Goal: Task Accomplishment & Management: Use online tool/utility

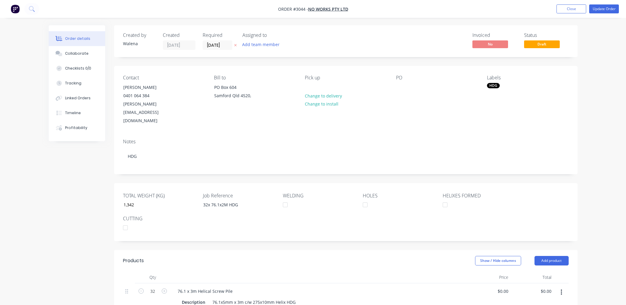
scroll to position [176, 0]
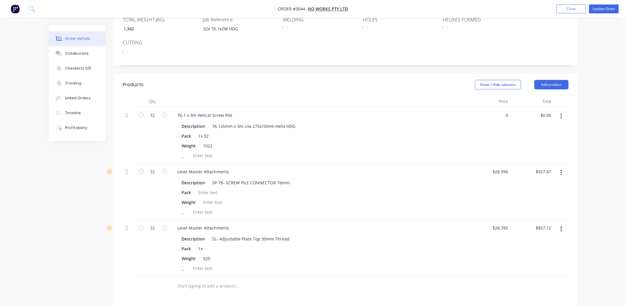
click at [501, 107] on div "0 $0.00" at bounding box center [489, 135] width 43 height 56
type input "$179.51"
type input "$5,744.32"
click at [330, 122] on div "Description 76.1x5mm x 3m c/w 275x10mm Helix HDG" at bounding box center [318, 126] width 277 height 9
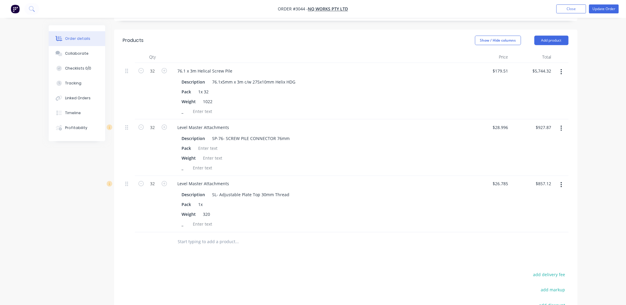
scroll to position [264, 0]
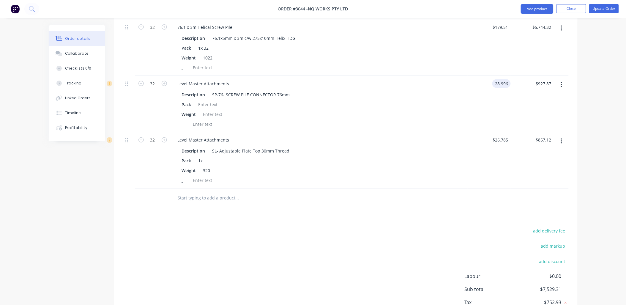
click at [508, 79] on input "28.996" at bounding box center [503, 83] width 16 height 9
click at [506, 79] on input "28.996" at bounding box center [503, 83] width 16 height 9
type input "$28.99"
type input "$927.68"
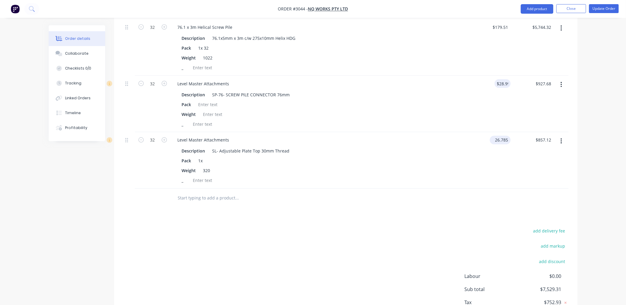
click at [508, 136] on input "26.785" at bounding box center [502, 140] width 18 height 9
type input "$26.78"
type input "$856.96"
click at [391, 227] on div "add delivery fee add markup add discount Labour $0.00 Sub total $7,528.96 Tax $…" at bounding box center [346, 278] width 446 height 102
click at [390, 227] on div "add delivery fee add markup add discount Labour $0.00 Sub total $7,528.96 Tax $…" at bounding box center [346, 278] width 446 height 102
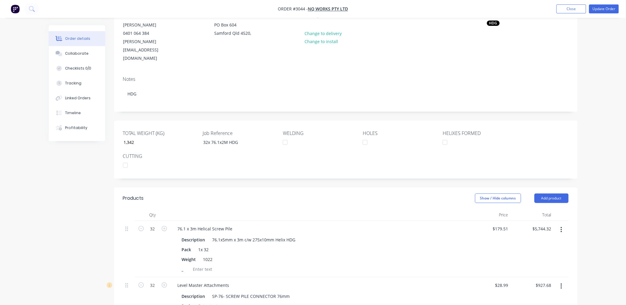
scroll to position [0, 0]
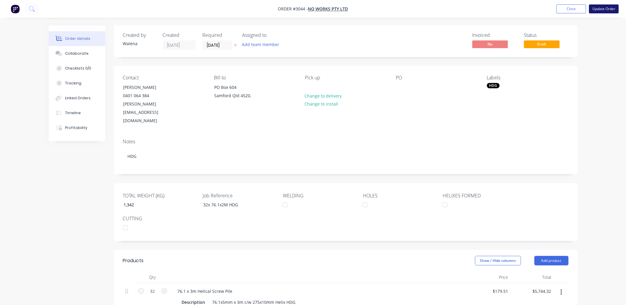
click at [604, 6] on button "Update Order" at bounding box center [605, 8] width 30 height 9
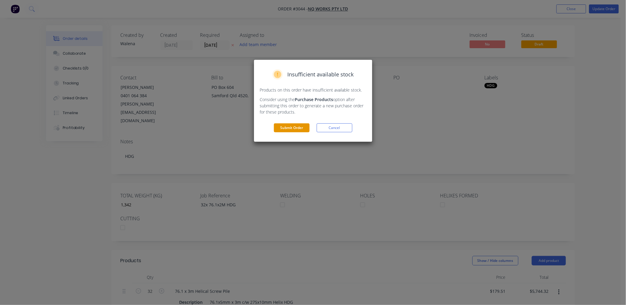
click at [290, 128] on button "Submit Order" at bounding box center [292, 127] width 36 height 9
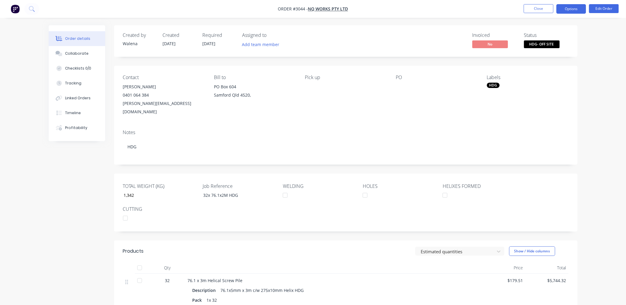
click at [577, 6] on button "Options" at bounding box center [572, 9] width 30 height 10
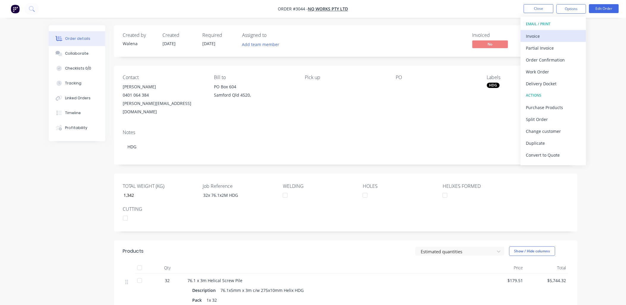
click at [544, 39] on div "Invoice" at bounding box center [554, 36] width 55 height 9
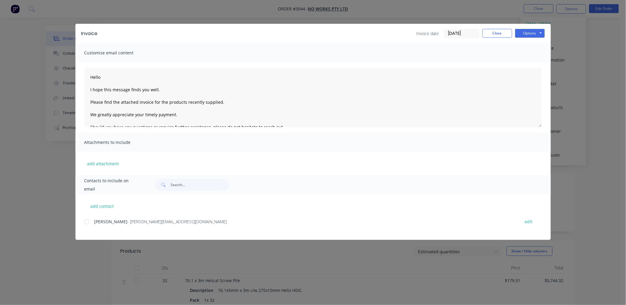
click at [87, 223] on div at bounding box center [87, 222] width 12 height 12
drag, startPoint x: 219, startPoint y: 102, endPoint x: 186, endPoint y: 103, distance: 32.7
click at [186, 103] on textarea "Hello I hope this message finds you well. Please find the attached invoice for …" at bounding box center [313, 97] width 458 height 59
drag, startPoint x: 245, startPoint y: 101, endPoint x: 307, endPoint y: 96, distance: 62.1
click at [310, 94] on textarea "Hello I hope this message finds you well. Please find the attached invoice for …" at bounding box center [313, 97] width 458 height 59
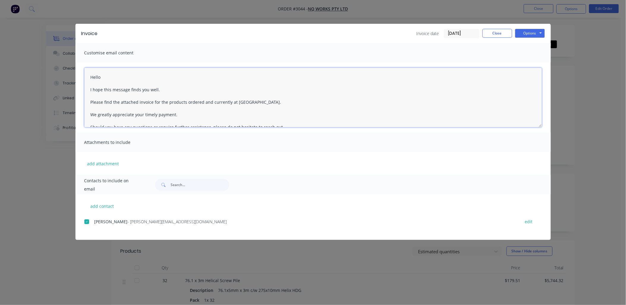
click at [263, 100] on textarea "Hello I hope this message finds you well. Please find the attached invoice for …" at bounding box center [313, 97] width 458 height 59
click at [133, 76] on textarea "Hello I hope this message finds you well. Please find the attached invoice for …" at bounding box center [313, 97] width 458 height 59
type textarea "Hello I hope this message finds you well. Please find the attached invoice for …"
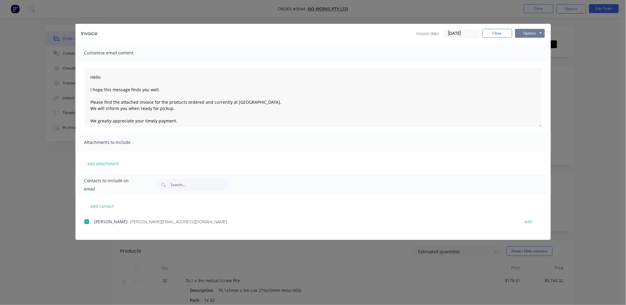
click at [528, 33] on button "Options" at bounding box center [531, 33] width 30 height 9
click at [537, 61] on button "Email" at bounding box center [535, 64] width 38 height 10
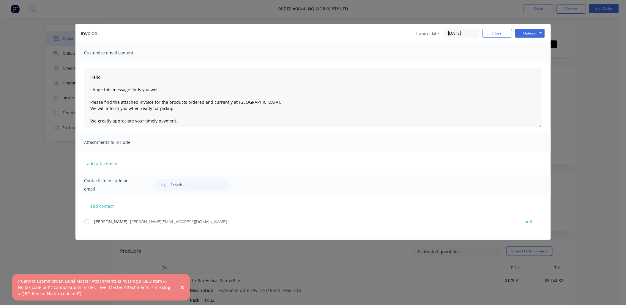
click at [182, 289] on span "×" at bounding box center [183, 287] width 4 height 8
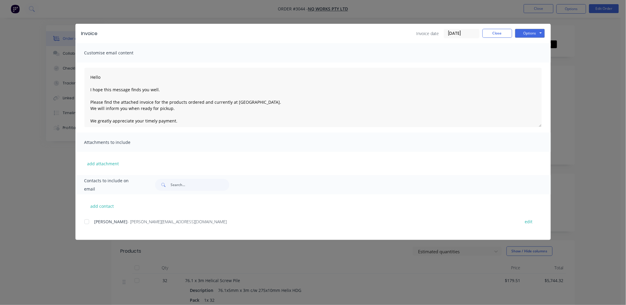
click at [34, 211] on div "Invoice Invoice date [DATE] Close Options Preview Print Email Customise email c…" at bounding box center [313, 152] width 626 height 305
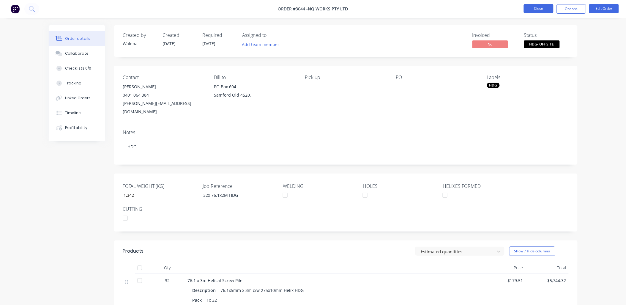
click at [542, 9] on button "Close" at bounding box center [539, 8] width 30 height 9
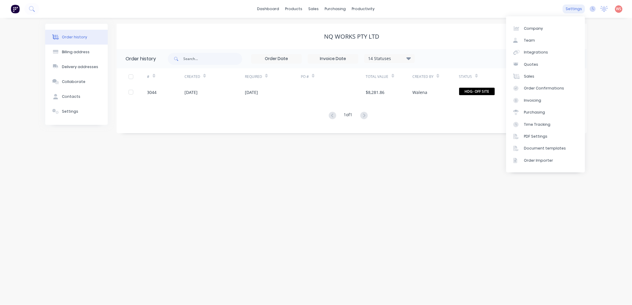
click at [578, 9] on div "settings" at bounding box center [573, 8] width 22 height 9
click at [544, 53] on div "Integrations" at bounding box center [536, 52] width 24 height 5
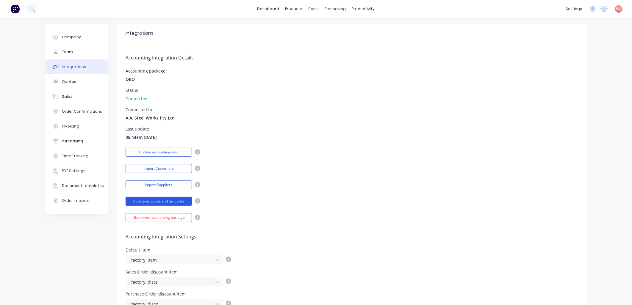
click at [163, 201] on button "Update accounts and tax codes" at bounding box center [158, 201] width 66 height 9
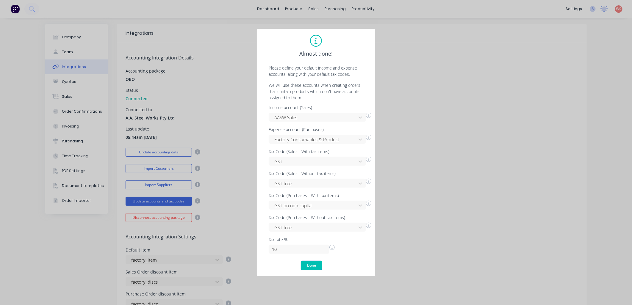
click at [313, 263] on button "Done" at bounding box center [311, 266] width 21 height 10
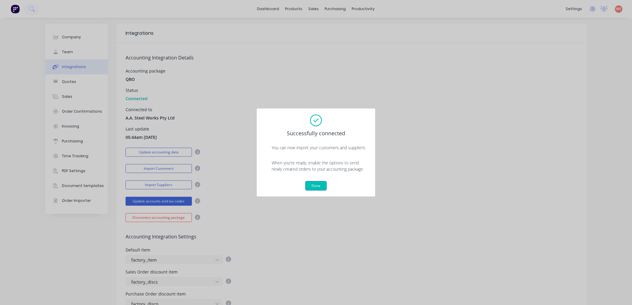
click at [311, 187] on button "Done" at bounding box center [315, 186] width 21 height 10
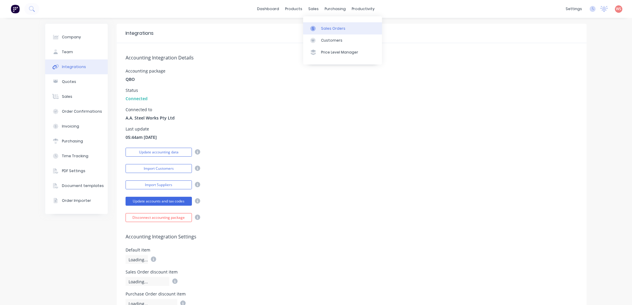
click at [325, 31] on div "Sales Orders" at bounding box center [333, 28] width 24 height 5
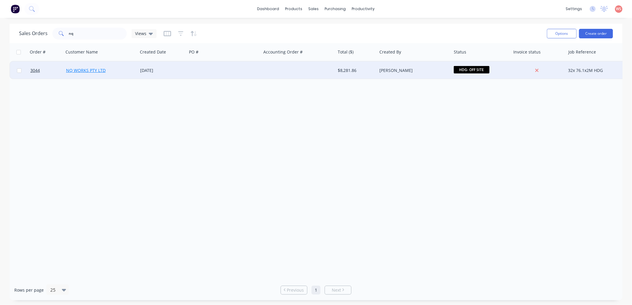
click at [81, 71] on link "NQ WORKS PTY LTD" at bounding box center [86, 70] width 40 height 6
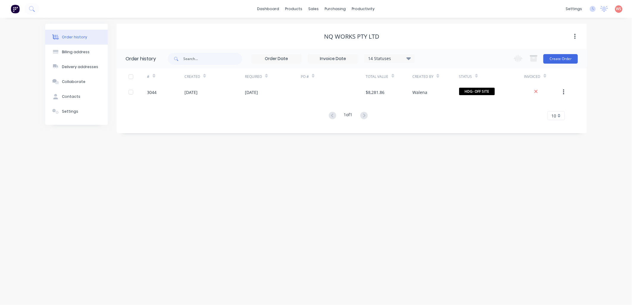
click at [425, 185] on div "Order history Billing address Delivery addresses Collaborate Contacts Settings …" at bounding box center [316, 161] width 632 height 287
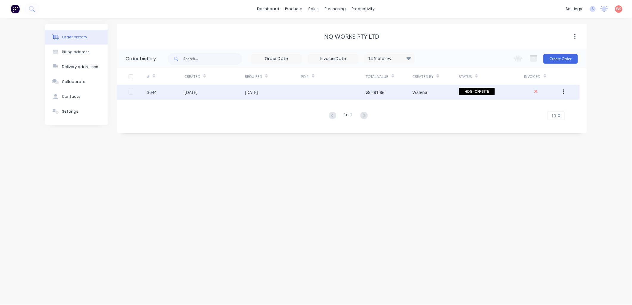
click at [260, 87] on div "[DATE]" at bounding box center [273, 92] width 56 height 15
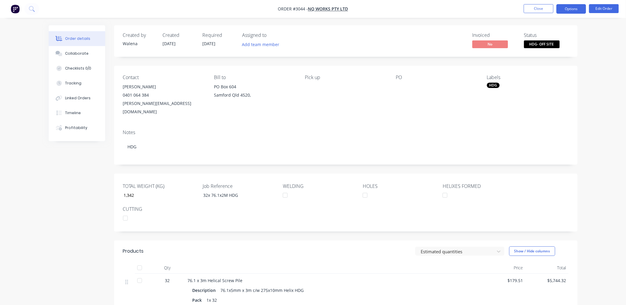
click at [573, 10] on button "Options" at bounding box center [572, 9] width 30 height 10
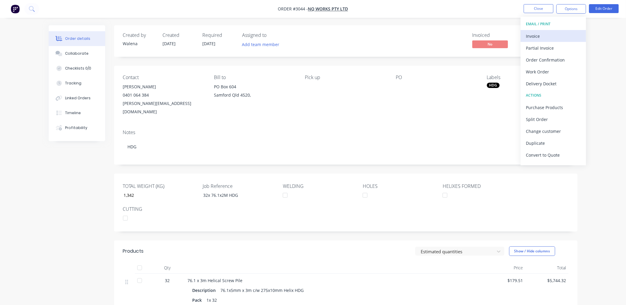
click at [549, 35] on div "Invoice" at bounding box center [554, 36] width 55 height 9
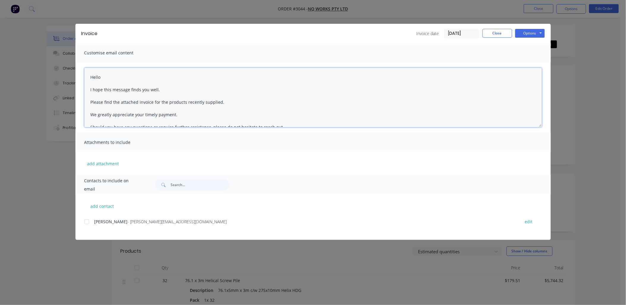
drag, startPoint x: 218, startPoint y: 102, endPoint x: 185, endPoint y: 100, distance: 33.1
click at [186, 102] on textarea "Hello I hope this message finds you well. Please find the attached invoice for …" at bounding box center [313, 97] width 458 height 59
click at [126, 114] on textarea "Hello I hope this message finds you well. Please find the attached invoice for …" at bounding box center [313, 97] width 458 height 59
click at [188, 115] on textarea "Hello I hope this message finds you well. Please find the attached invoice for …" at bounding box center [313, 97] width 458 height 59
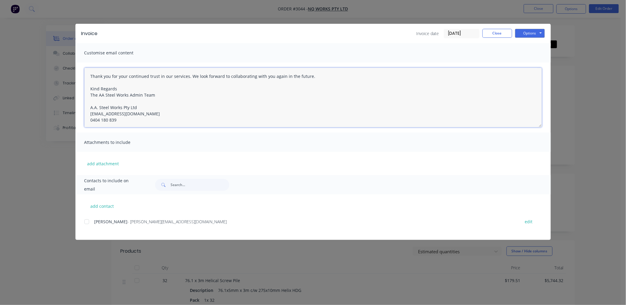
scroll to position [78, 0]
click at [87, 221] on div at bounding box center [87, 222] width 12 height 12
type textarea "Hello I hope this message finds you well. Please find the attached invoice for …"
click at [535, 33] on button "Options" at bounding box center [531, 33] width 30 height 9
click at [538, 66] on button "Email" at bounding box center [535, 64] width 38 height 10
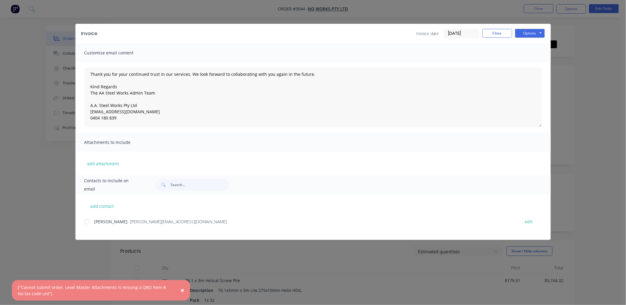
click at [23, 144] on div "Invoice Invoice date [DATE] Close Options Preview Print Email Customise email c…" at bounding box center [313, 152] width 626 height 305
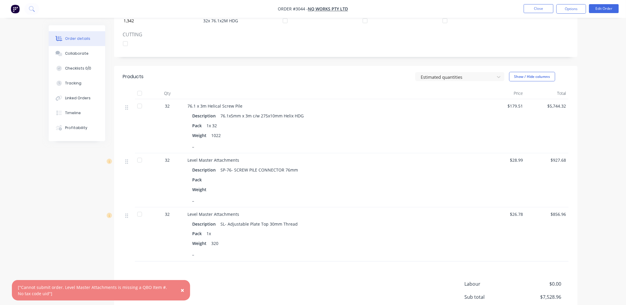
scroll to position [176, 0]
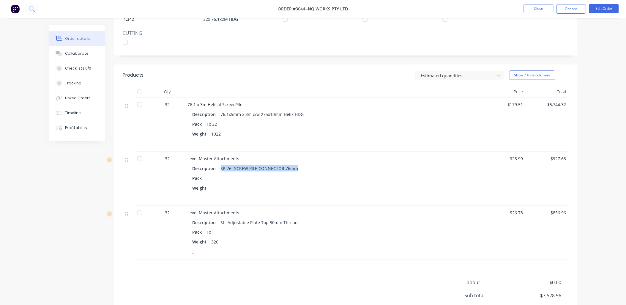
drag, startPoint x: 295, startPoint y: 159, endPoint x: 221, endPoint y: 162, distance: 74.4
click at [221, 164] on div "Description SP-76- SCREW PILE CONNECTOR 76mm" at bounding box center [334, 168] width 283 height 9
drag, startPoint x: 221, startPoint y: 162, endPoint x: 233, endPoint y: 162, distance: 12.2
copy div "SP-76- SCREW PILE CONNECTOR 76mm"
click at [581, 5] on button "Options" at bounding box center [572, 9] width 30 height 10
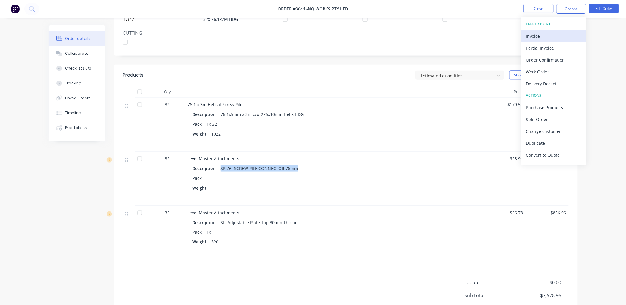
click at [542, 34] on div "Invoice" at bounding box center [554, 36] width 55 height 9
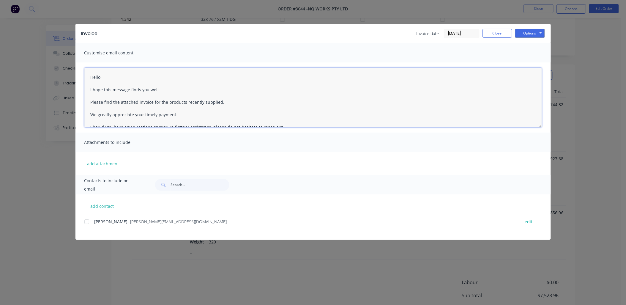
drag, startPoint x: 218, startPoint y: 102, endPoint x: 203, endPoint y: 100, distance: 15.3
click at [203, 100] on textarea "Hello I hope this message finds you well. Please find the attached invoice for …" at bounding box center [313, 97] width 458 height 59
click at [185, 103] on textarea "Hello I hope this message finds you well. Please find the attached invoice for …" at bounding box center [313, 97] width 458 height 59
click at [86, 223] on div at bounding box center [87, 222] width 12 height 12
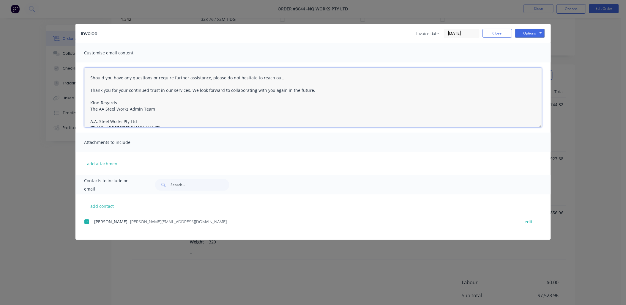
scroll to position [65, 0]
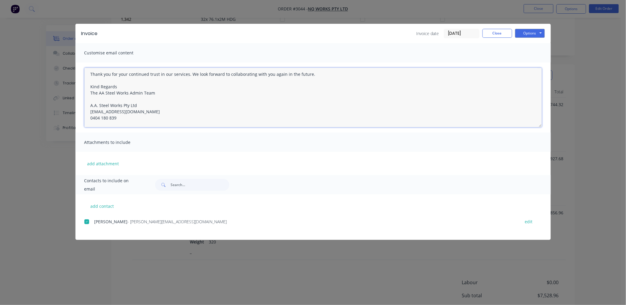
drag, startPoint x: 90, startPoint y: 76, endPoint x: 326, endPoint y: 121, distance: 240.3
click at [326, 121] on textarea "Hello I hope this message finds you well. Please find the attached invoice for …" at bounding box center [313, 97] width 458 height 59
type textarea "Hello I hope this message finds you well. Please find the attached invoice for …"
click at [305, 202] on div "add contact Randall Webster - [EMAIL_ADDRESS][DOMAIN_NAME] edit" at bounding box center [314, 216] width 476 height 45
click at [532, 34] on button "Options" at bounding box center [531, 33] width 30 height 9
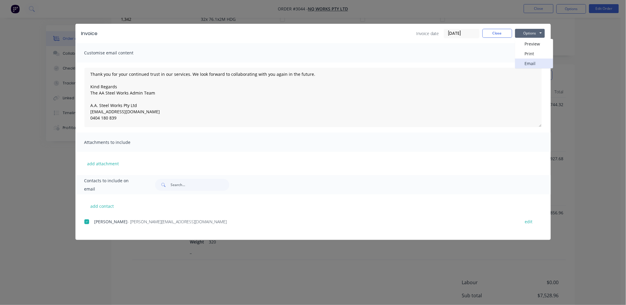
click at [541, 64] on button "Email" at bounding box center [535, 64] width 38 height 10
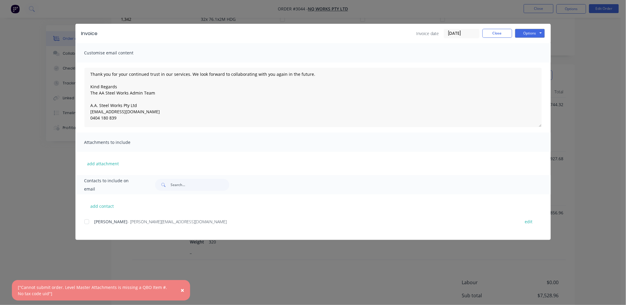
click at [181, 289] on span "×" at bounding box center [183, 290] width 4 height 8
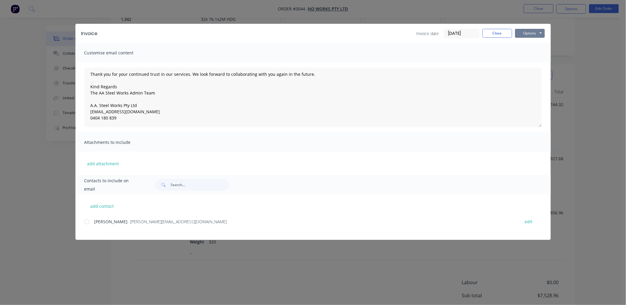
click at [528, 35] on button "Options" at bounding box center [531, 33] width 30 height 9
click at [531, 49] on button "Print" at bounding box center [535, 54] width 38 height 10
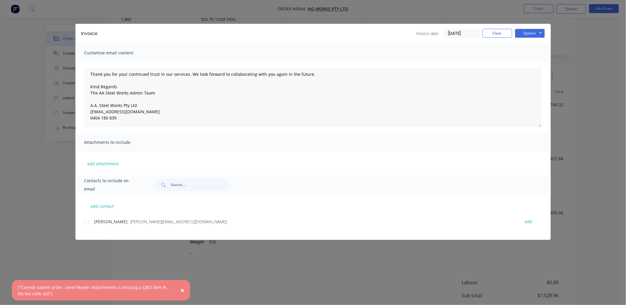
click at [183, 290] on span "×" at bounding box center [183, 290] width 4 height 8
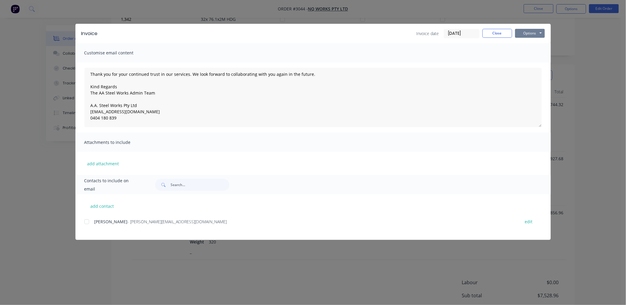
click at [526, 33] on button "Options" at bounding box center [531, 33] width 30 height 9
click at [526, 43] on button "Preview" at bounding box center [535, 44] width 38 height 10
click at [343, 278] on div "Invoice Invoice date [DATE] Close Options Preview Print Email Customise email c…" at bounding box center [313, 152] width 626 height 305
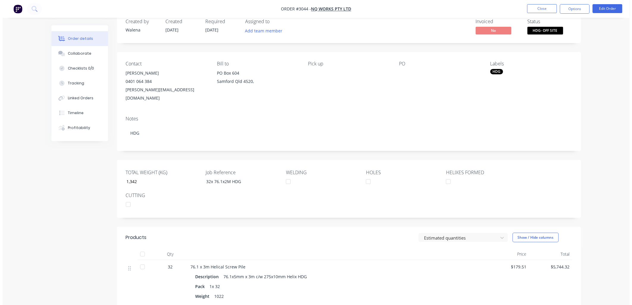
scroll to position [0, 0]
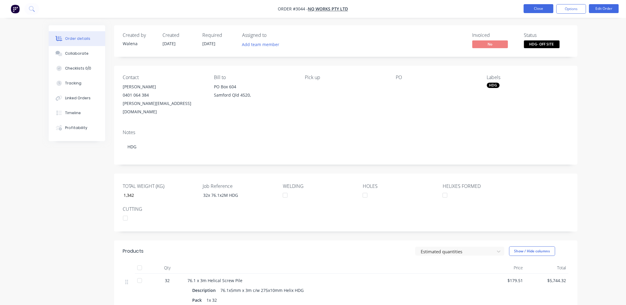
click at [536, 10] on button "Close" at bounding box center [539, 8] width 30 height 9
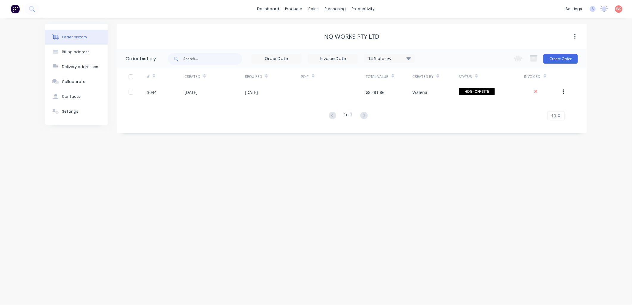
click at [439, 174] on div "Order history Billing address Delivery addresses Collaborate Contacts Settings …" at bounding box center [316, 161] width 632 height 287
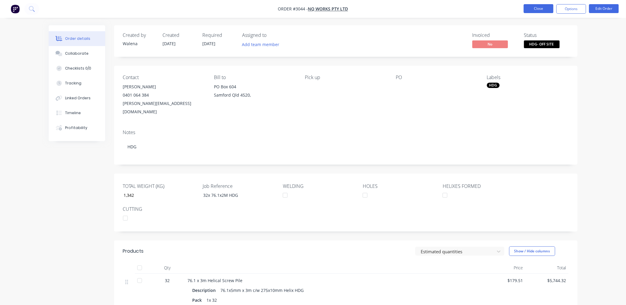
click at [540, 6] on button "Close" at bounding box center [539, 8] width 30 height 9
click at [532, 7] on button "Close" at bounding box center [539, 8] width 30 height 9
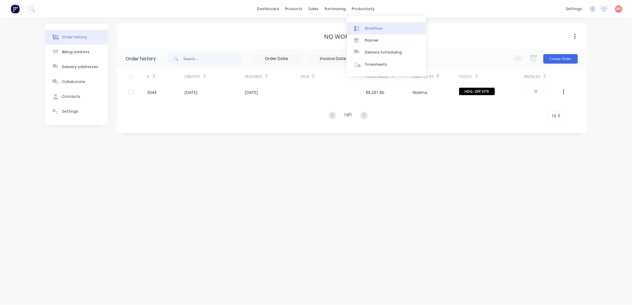
click at [368, 26] on div "Workflow" at bounding box center [374, 28] width 18 height 5
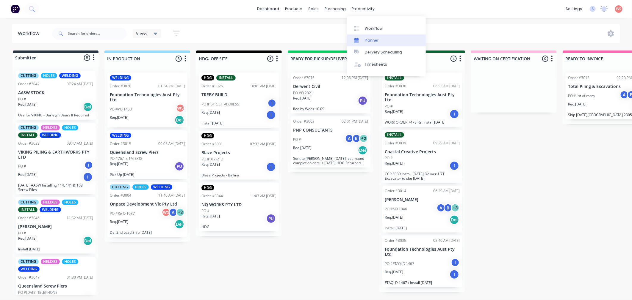
click at [366, 42] on div "Planner" at bounding box center [372, 40] width 14 height 5
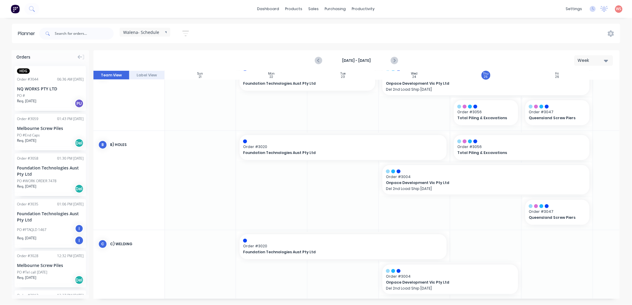
scroll to position [44, 0]
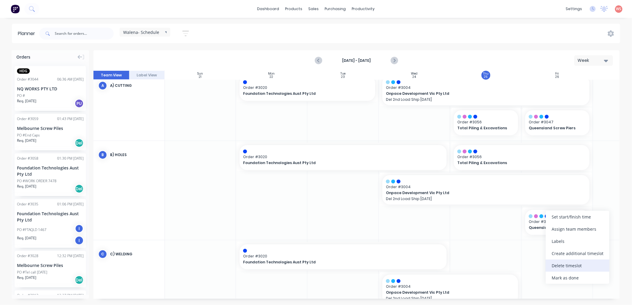
click at [557, 265] on div "Delete timeslot" at bounding box center [577, 266] width 64 height 12
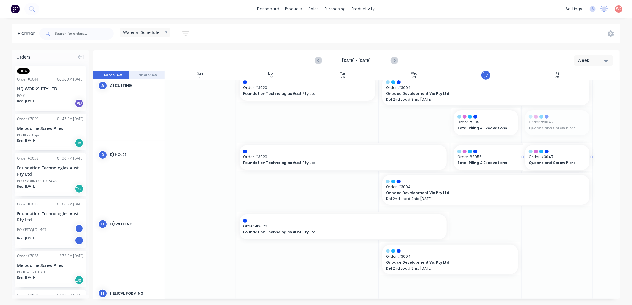
drag, startPoint x: 550, startPoint y: 123, endPoint x: 551, endPoint y: 155, distance: 31.8
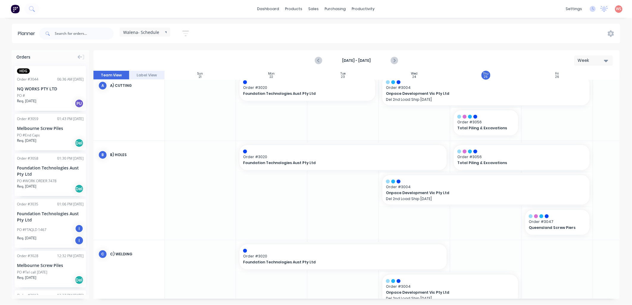
drag, startPoint x: 556, startPoint y: 225, endPoint x: 548, endPoint y: 117, distance: 109.1
click at [548, 117] on div "Order # 3020 Foundation Technologies Aust Pty Ltd 06:00 AM Foundation Technolog…" at bounding box center [414, 228] width 500 height 384
click at [58, 33] on input "text" at bounding box center [84, 34] width 59 height 12
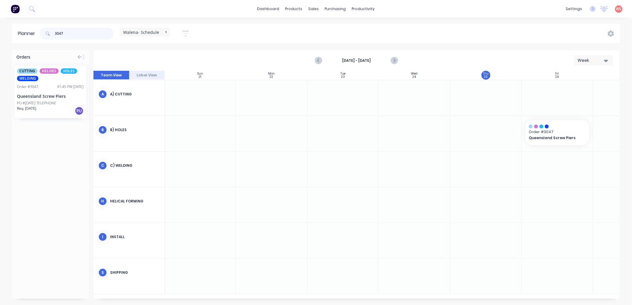
scroll to position [10, 0]
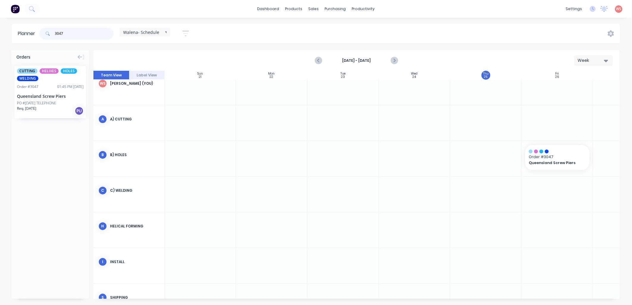
type input "3047"
drag, startPoint x: 34, startPoint y: 91, endPoint x: 523, endPoint y: 120, distance: 489.4
drag, startPoint x: 72, startPoint y: 37, endPoint x: 28, endPoint y: 20, distance: 46.6
click at [23, 29] on header "Planner 3047 Walena- Schedule Save new view None edit Walena- Schedule (Default…" at bounding box center [316, 33] width 608 height 19
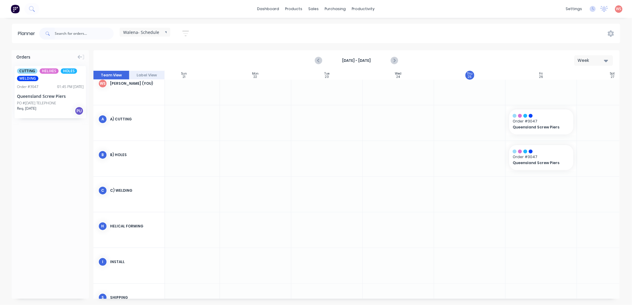
click at [34, 191] on div "Orders CUTTING HELIXES HOLES WELDING Order # 3047 01:45 PM [DATE] Queensland Sc…" at bounding box center [50, 174] width 77 height 249
